Goal: Transaction & Acquisition: Purchase product/service

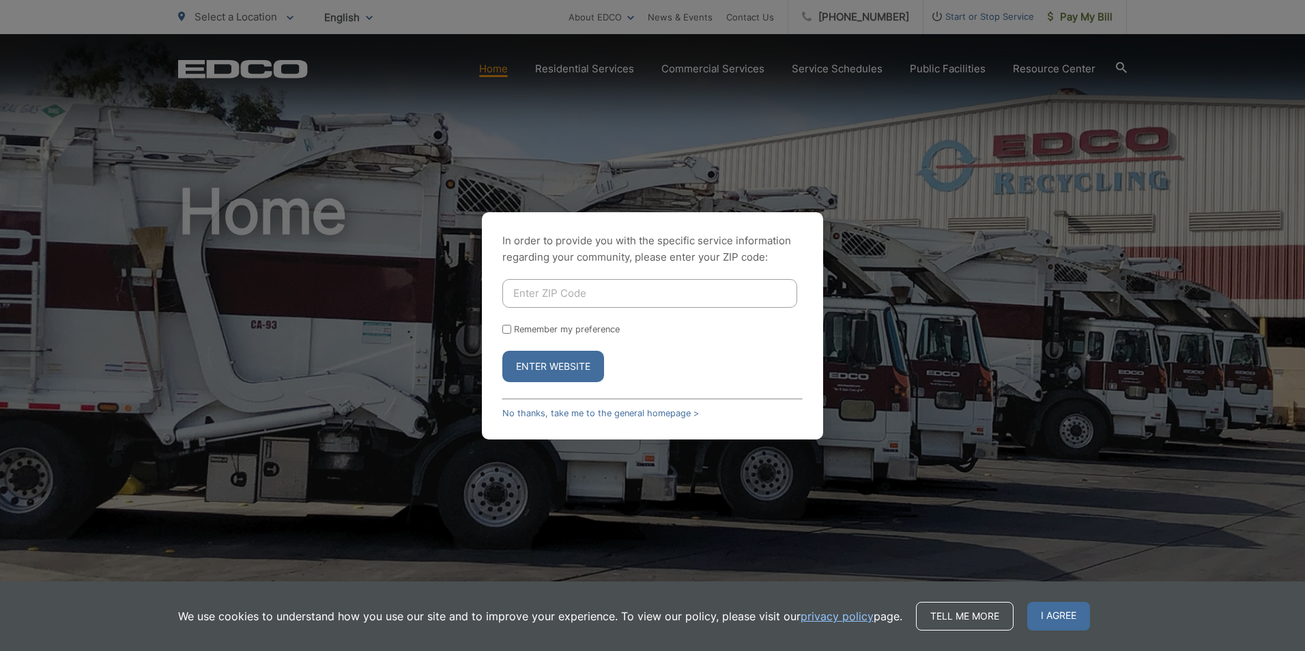
click at [511, 289] on input "Enter ZIP Code" at bounding box center [649, 293] width 295 height 29
type input "97124"
click at [547, 360] on button "Enter Website" at bounding box center [553, 366] width 102 height 31
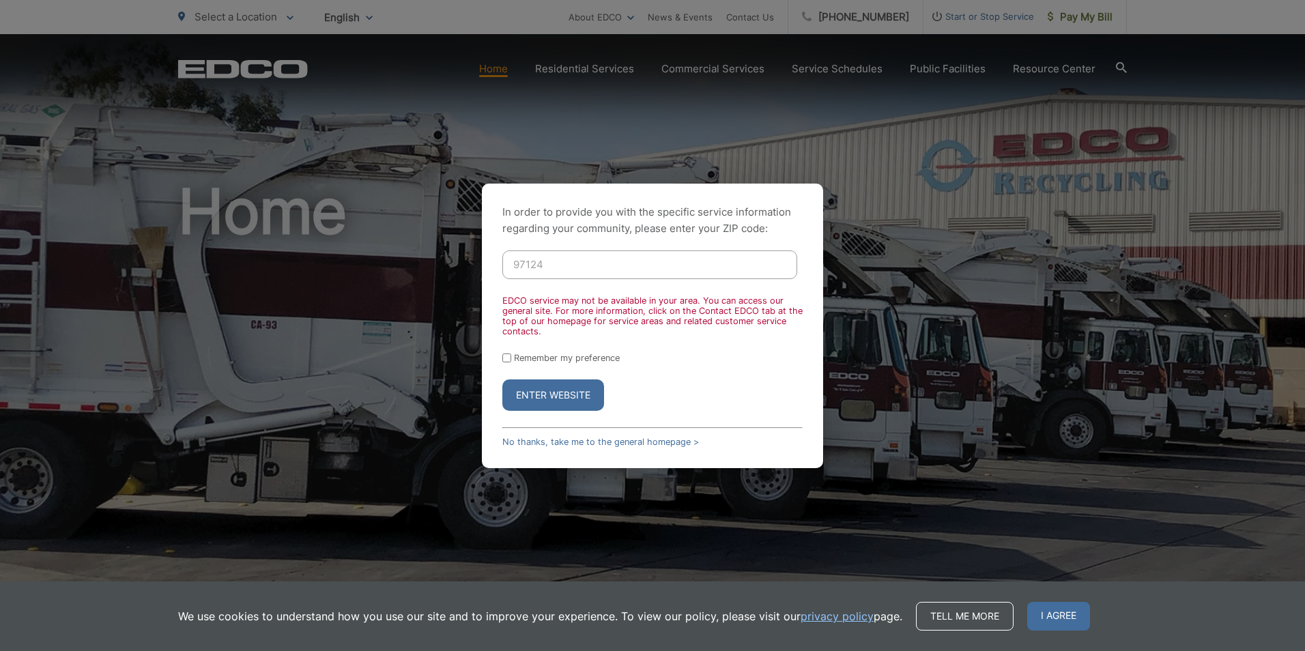
drag, startPoint x: 549, startPoint y: 260, endPoint x: 497, endPoint y: 261, distance: 51.9
click at [497, 261] on div "In order to provide you with the specific service information regarding your co…" at bounding box center [652, 326] width 341 height 285
click at [599, 444] on link "No thanks, take me to the general homepage >" at bounding box center [600, 442] width 197 height 10
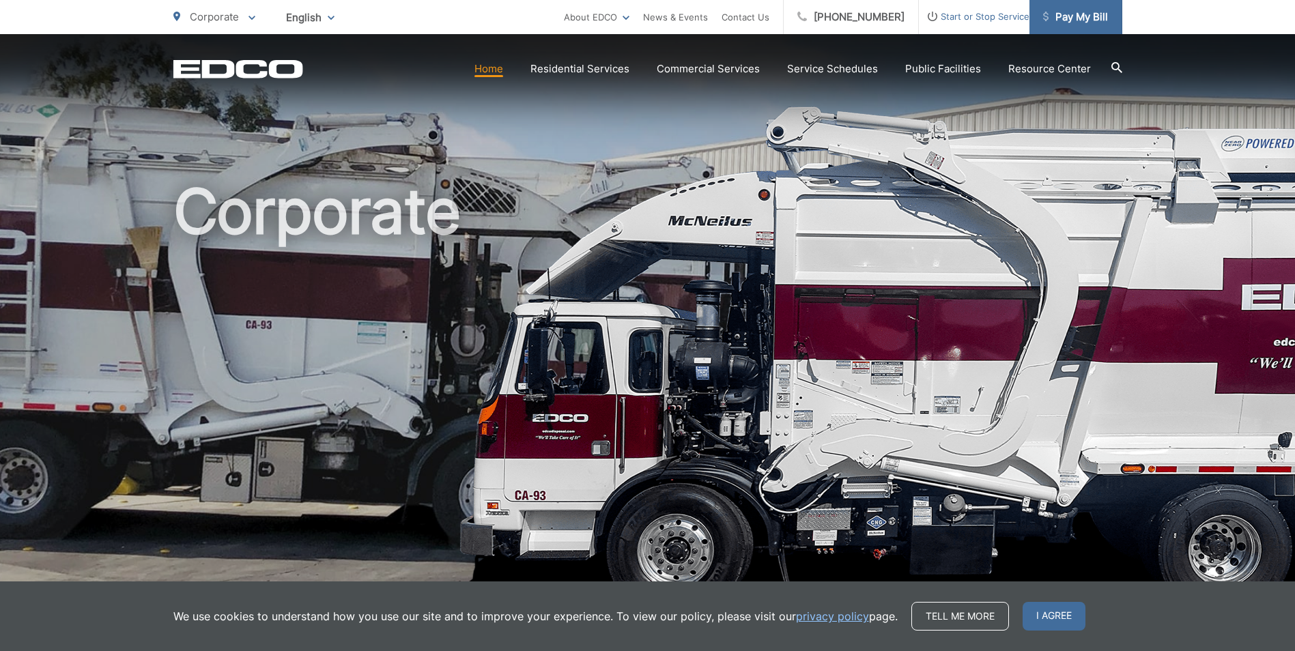
click at [1069, 17] on span "Pay My Bill" at bounding box center [1075, 17] width 65 height 16
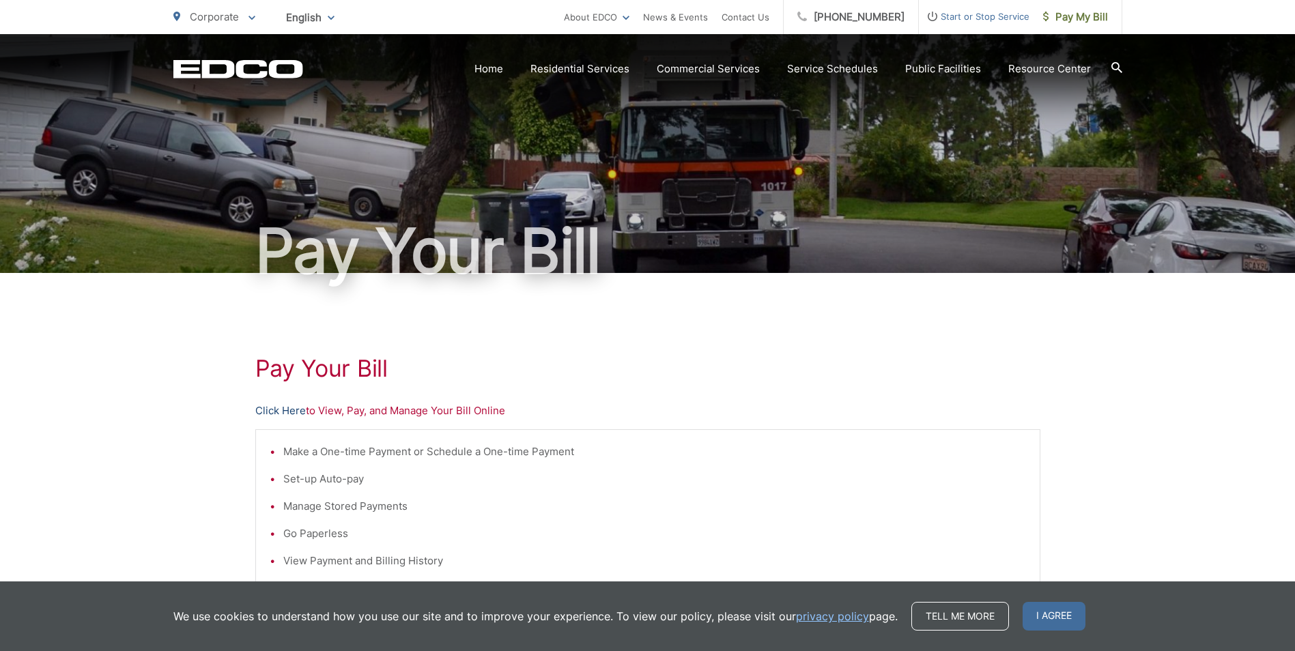
click at [288, 414] on link "Click Here" at bounding box center [280, 411] width 51 height 16
